Goal: Information Seeking & Learning: Learn about a topic

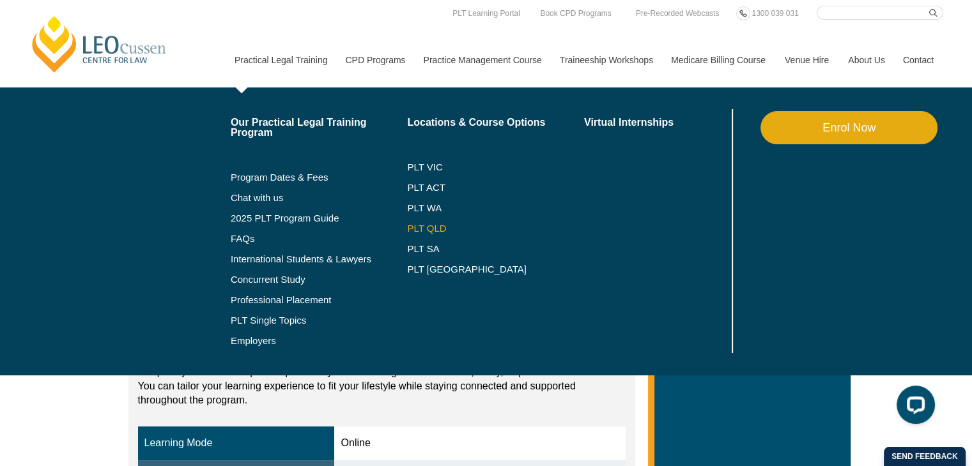
click at [417, 226] on link "PLT QLD" at bounding box center [495, 229] width 177 height 10
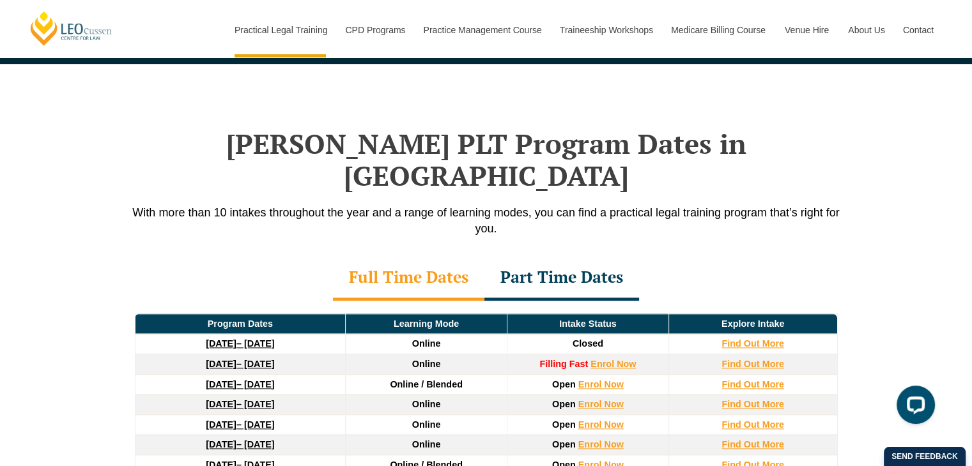
scroll to position [1597, 0]
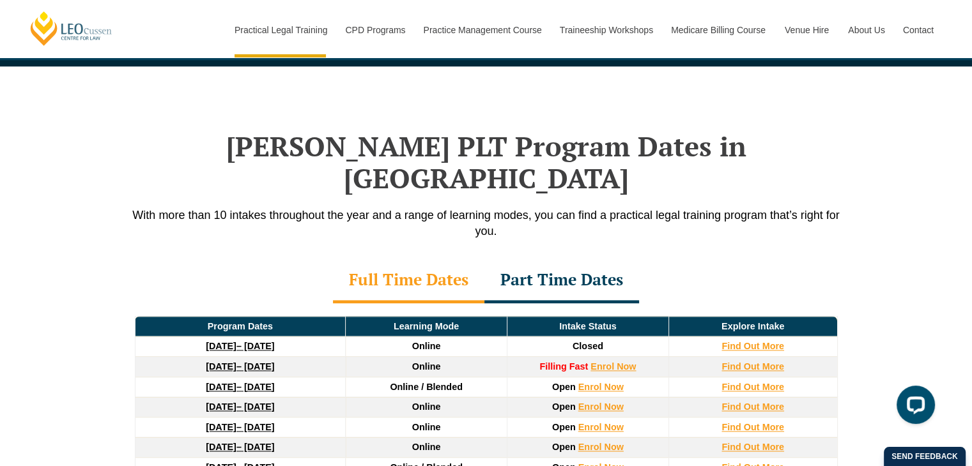
click at [518, 259] on div "Part Time Dates" at bounding box center [561, 281] width 155 height 45
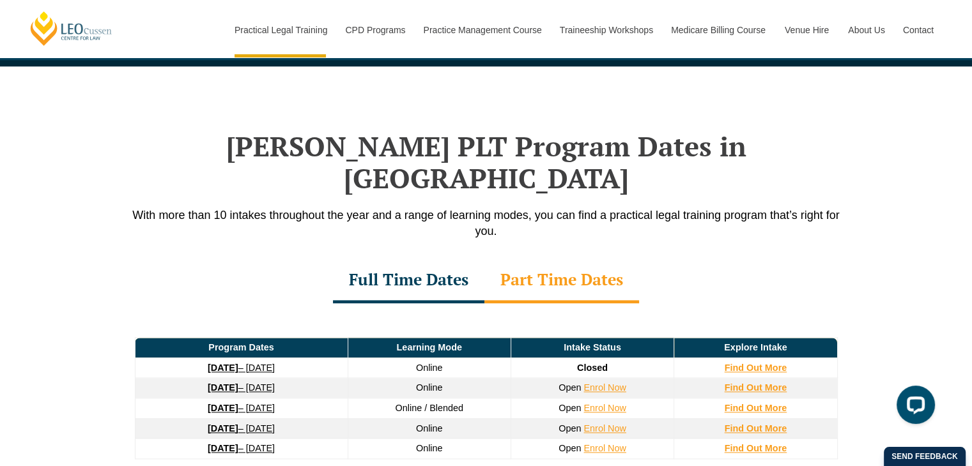
click at [411, 259] on div "Full Time Dates" at bounding box center [408, 281] width 151 height 45
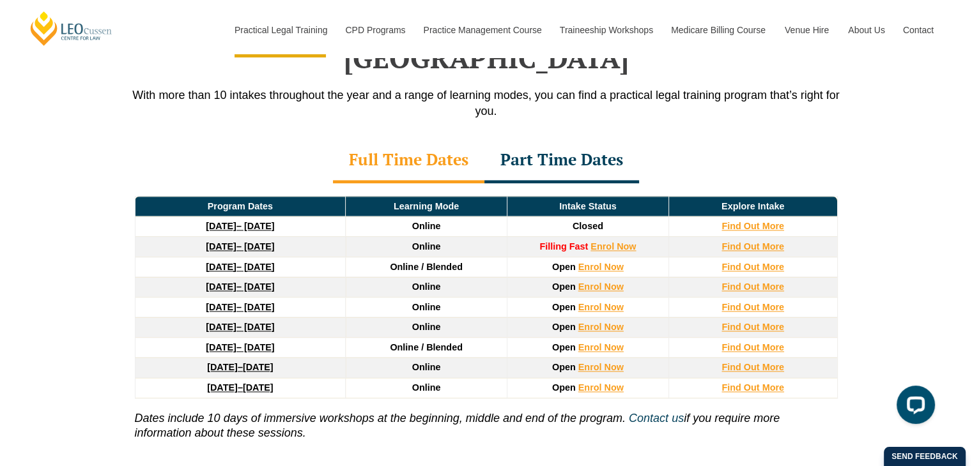
scroll to position [1725, 0]
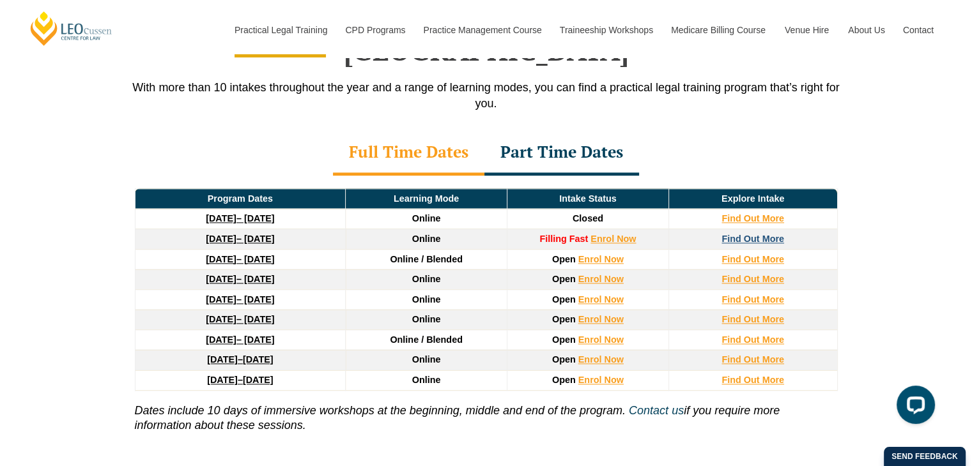
click at [721, 234] on strong "Find Out More" at bounding box center [752, 239] width 63 height 10
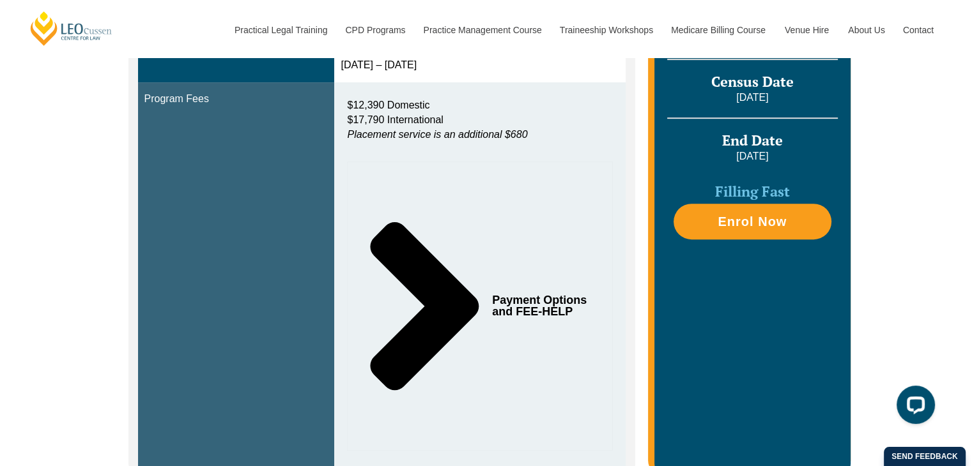
scroll to position [511, 0]
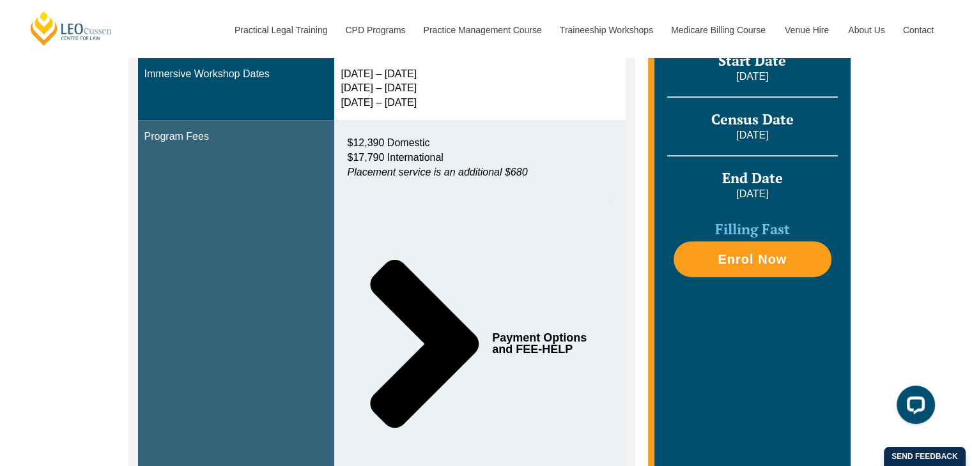
click at [444, 353] on icon "Tabs. Open items with Enter or Space, close with Escape and navigate using the …" at bounding box center [425, 344] width 109 height 168
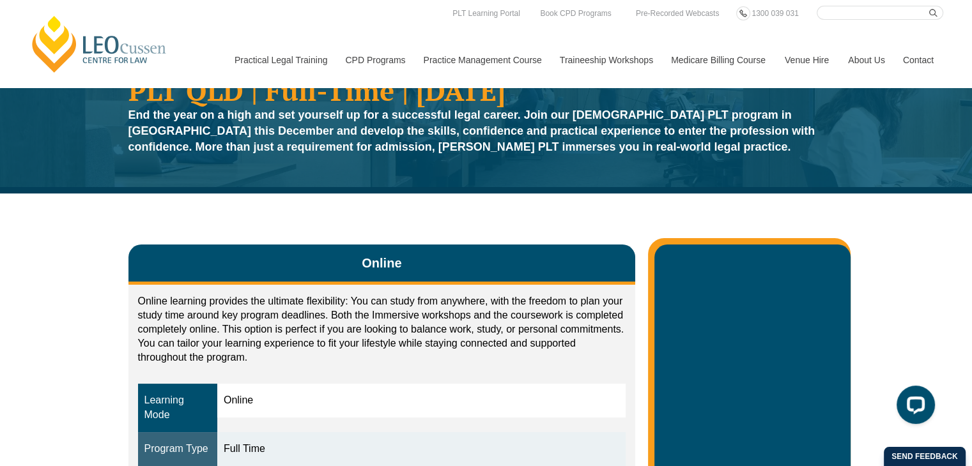
scroll to position [0, 0]
